Goal: Task Accomplishment & Management: Manage account settings

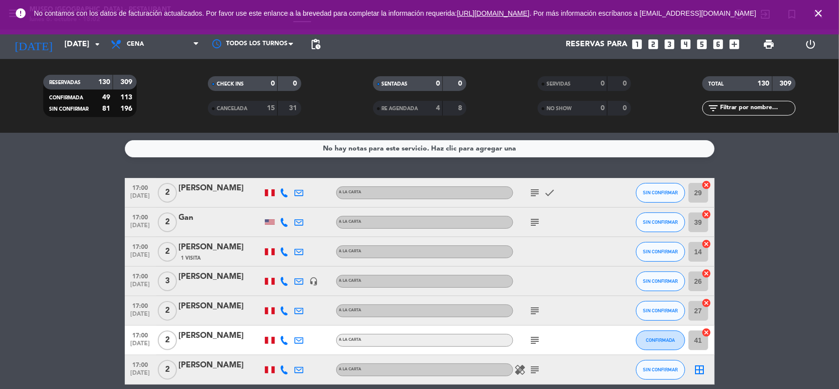
click at [818, 16] on icon "close" at bounding box center [819, 13] width 12 height 12
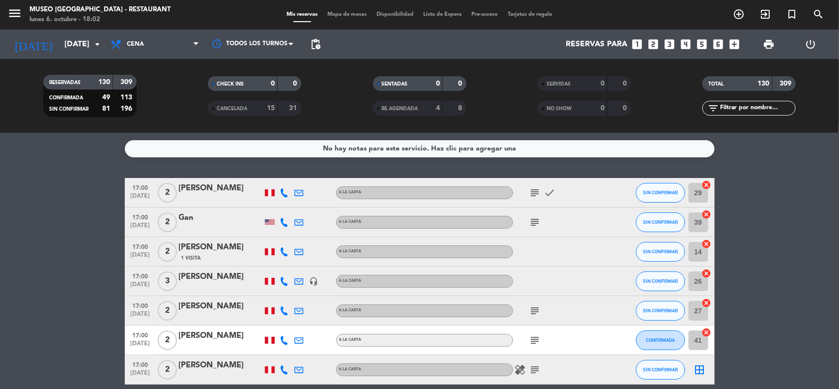
drag, startPoint x: 816, startPoint y: 232, endPoint x: 726, endPoint y: 135, distance: 132.6
click at [77, 48] on input "[DATE]" at bounding box center [112, 44] width 104 height 19
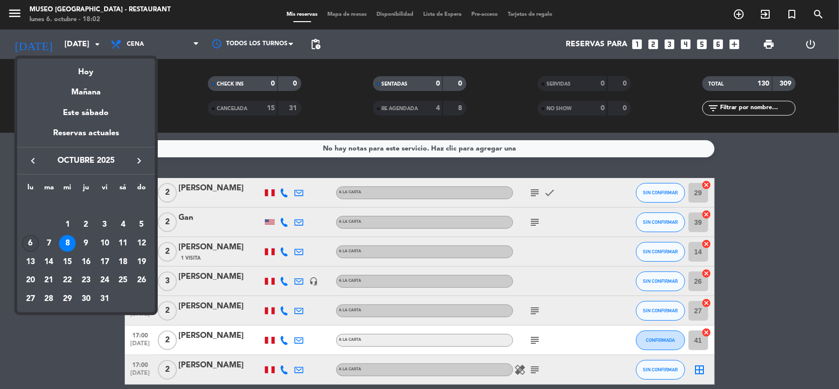
click at [30, 245] on div "6" at bounding box center [30, 243] width 17 height 17
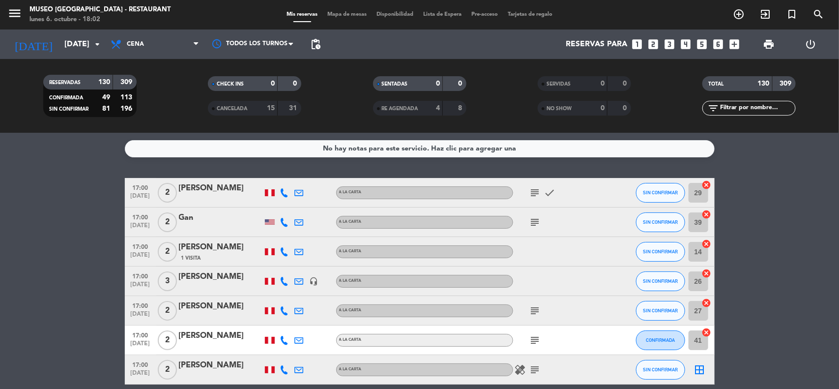
type input "[DATE]"
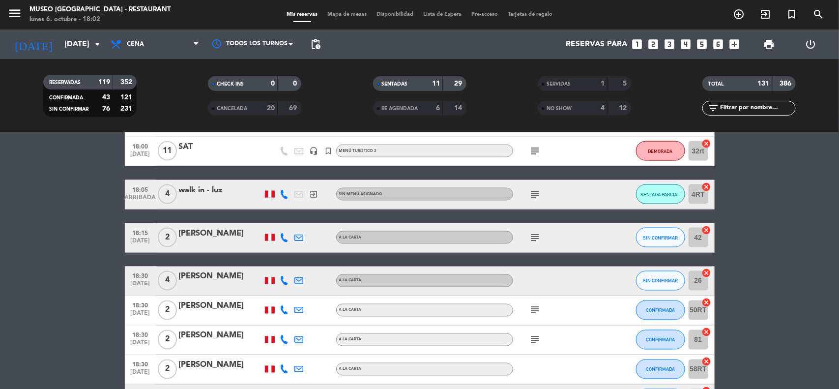
scroll to position [676, 0]
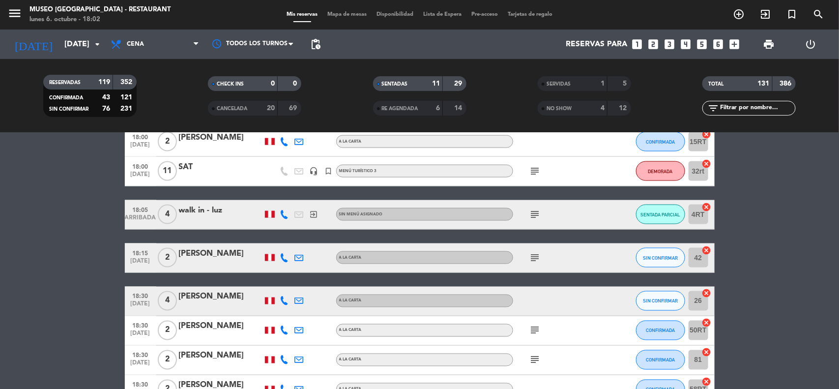
click at [534, 170] on icon "subject" at bounding box center [536, 171] width 12 height 12
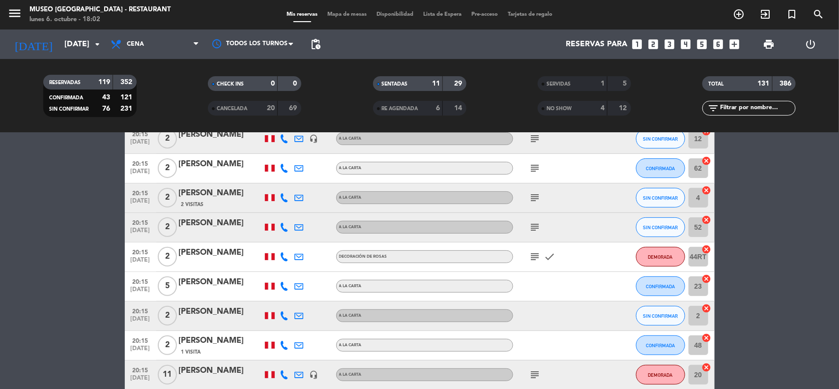
scroll to position [3627, 0]
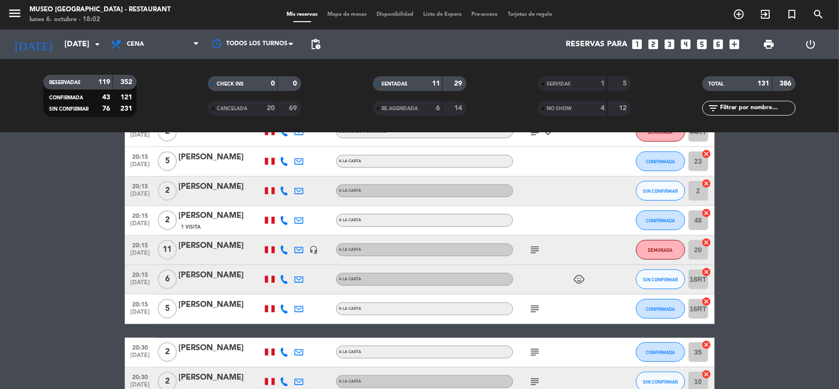
click at [653, 46] on icon "looks_two" at bounding box center [654, 44] width 13 height 13
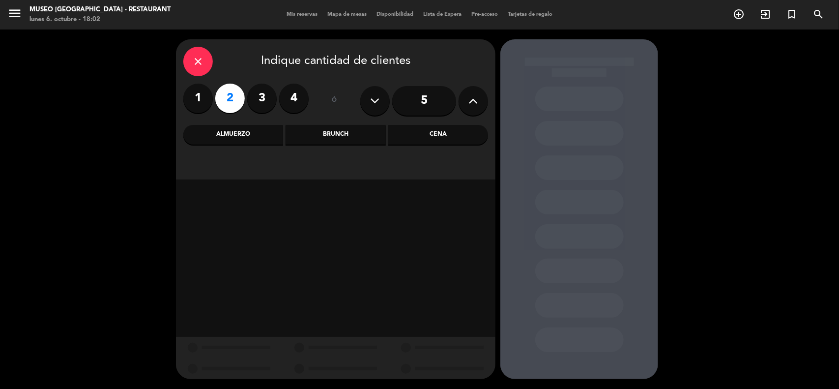
click at [450, 138] on div "Cena" at bounding box center [438, 135] width 100 height 20
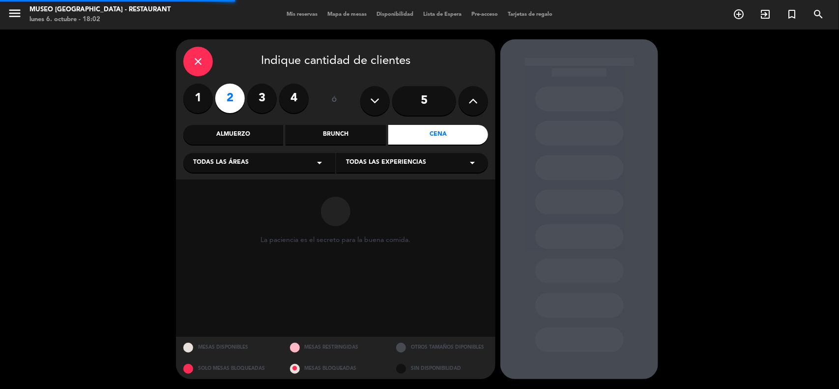
click at [223, 159] on span "Todas las áreas" at bounding box center [221, 163] width 56 height 10
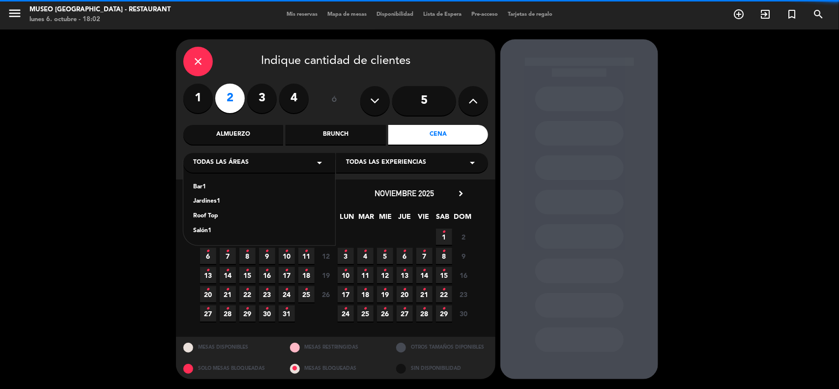
click at [212, 201] on div "Jardines1" at bounding box center [259, 202] width 132 height 10
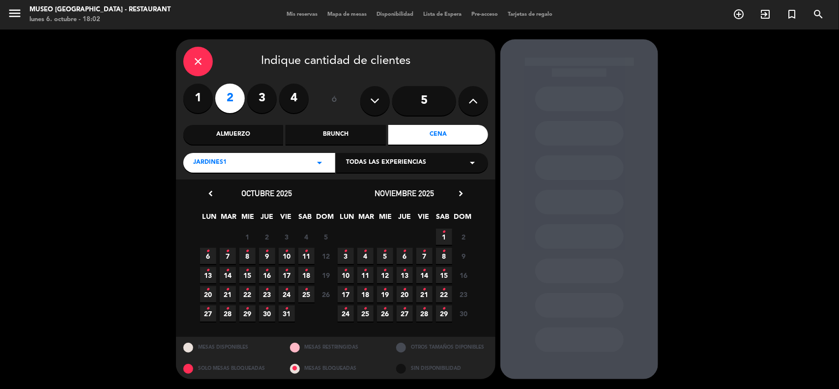
click at [210, 257] on span "6 •" at bounding box center [208, 256] width 16 height 16
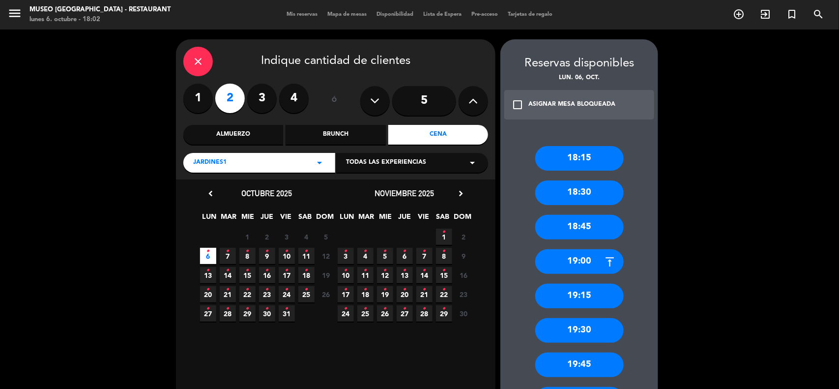
click at [198, 60] on icon "close" at bounding box center [198, 62] width 12 height 12
